Goal: Download file/media

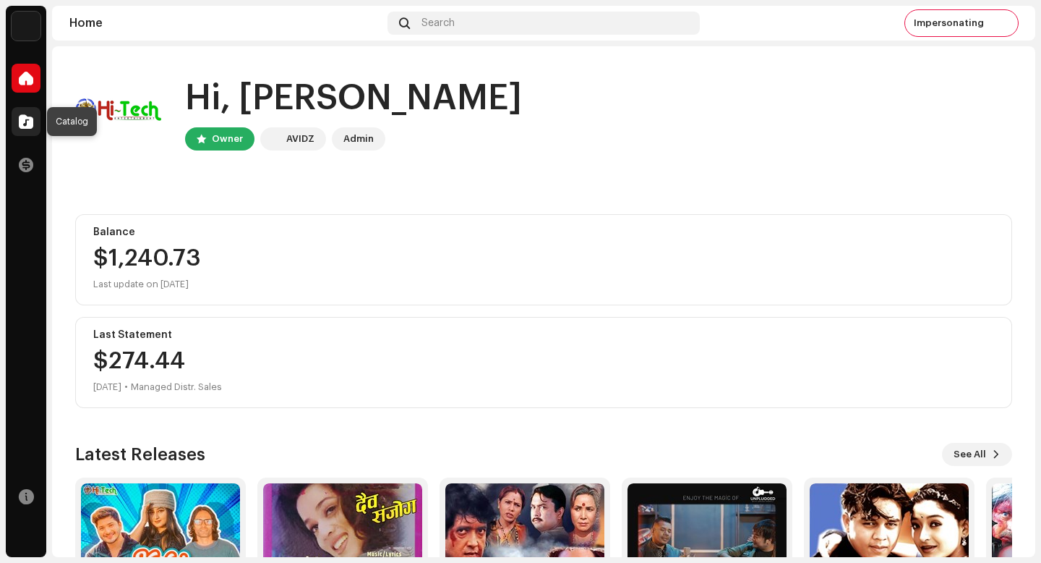
click at [28, 125] on span at bounding box center [26, 122] width 14 height 12
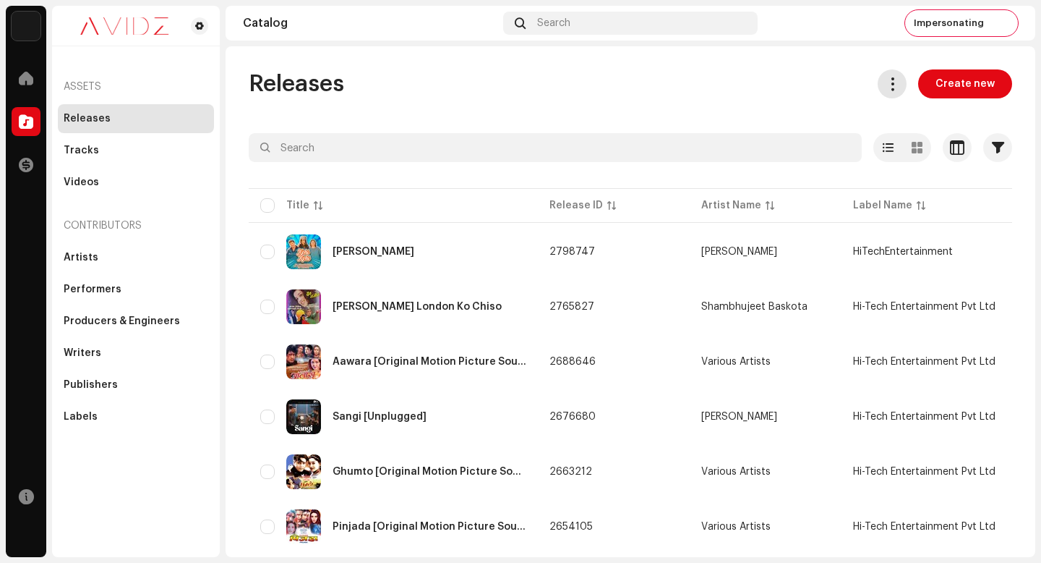
click at [886, 81] on span at bounding box center [893, 84] width 14 height 12
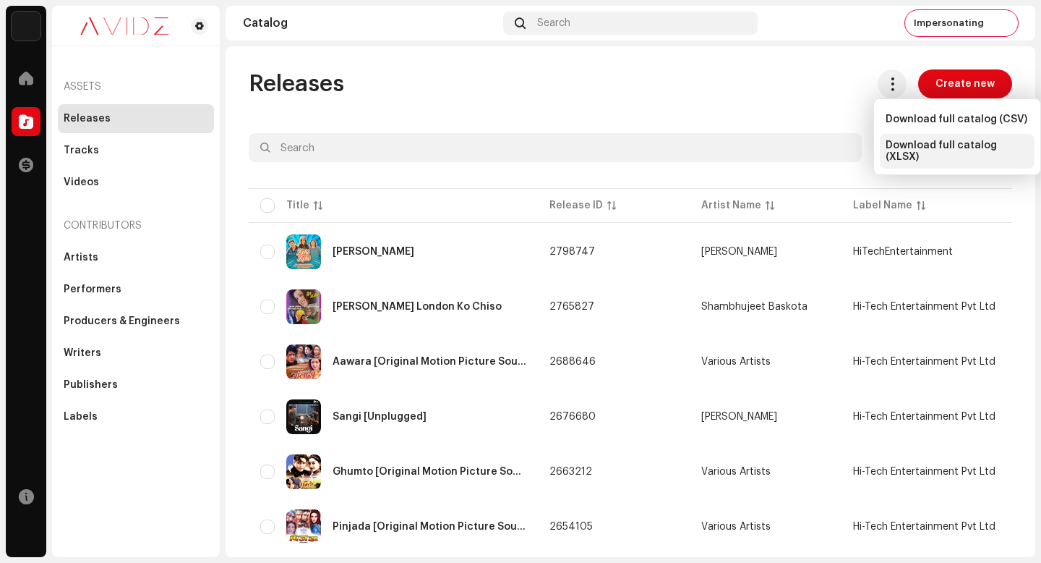
click at [955, 152] on span "Download full catalog (XLSX)" at bounding box center [957, 151] width 143 height 23
click at [498, 96] on div "Releases Create new" at bounding box center [631, 83] width 764 height 29
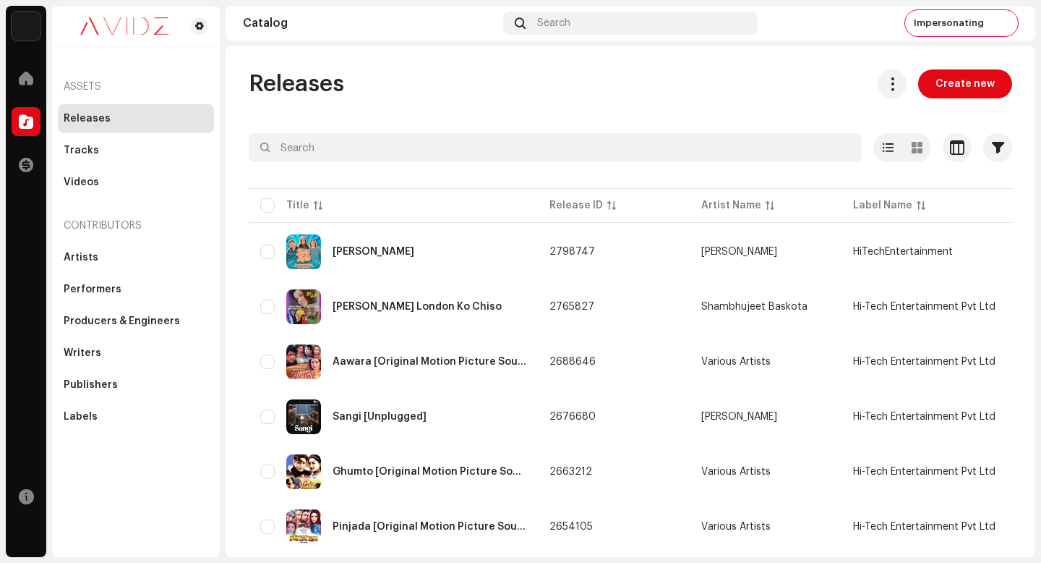
click at [649, 79] on div "Releases Create new" at bounding box center [631, 83] width 764 height 29
click at [939, 25] on span "Impersonating" at bounding box center [949, 23] width 70 height 12
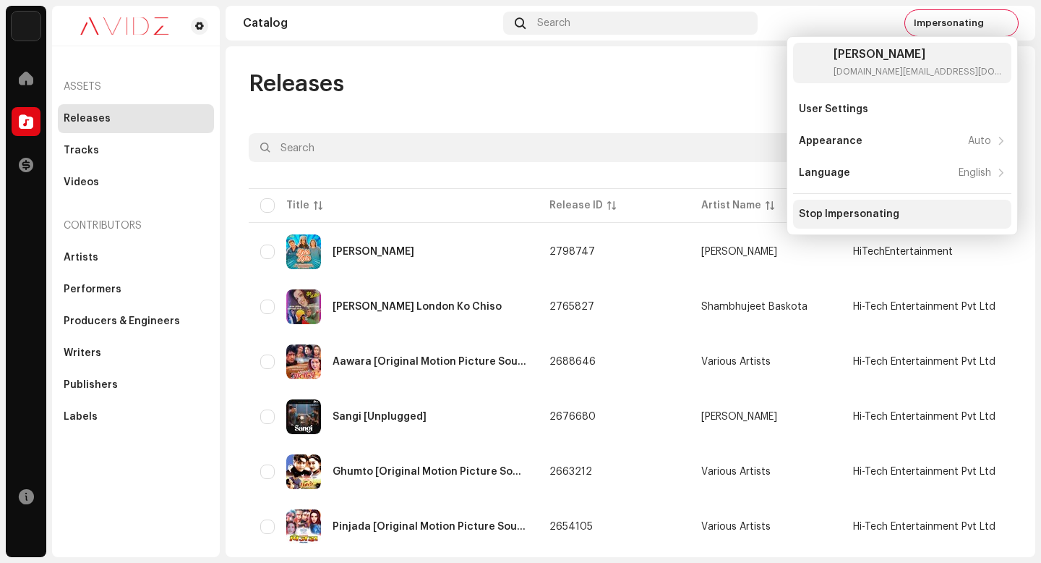
click at [890, 215] on div "Stop Impersonating" at bounding box center [849, 214] width 101 height 12
